Goal: Submit feedback/report problem

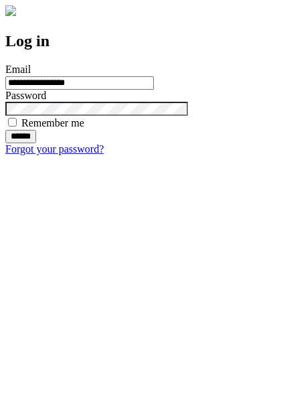
click at [36, 143] on input "******" at bounding box center [20, 136] width 31 height 13
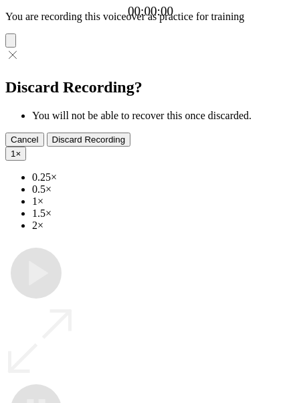
type input "**********"
